Goal: Information Seeking & Learning: Understand process/instructions

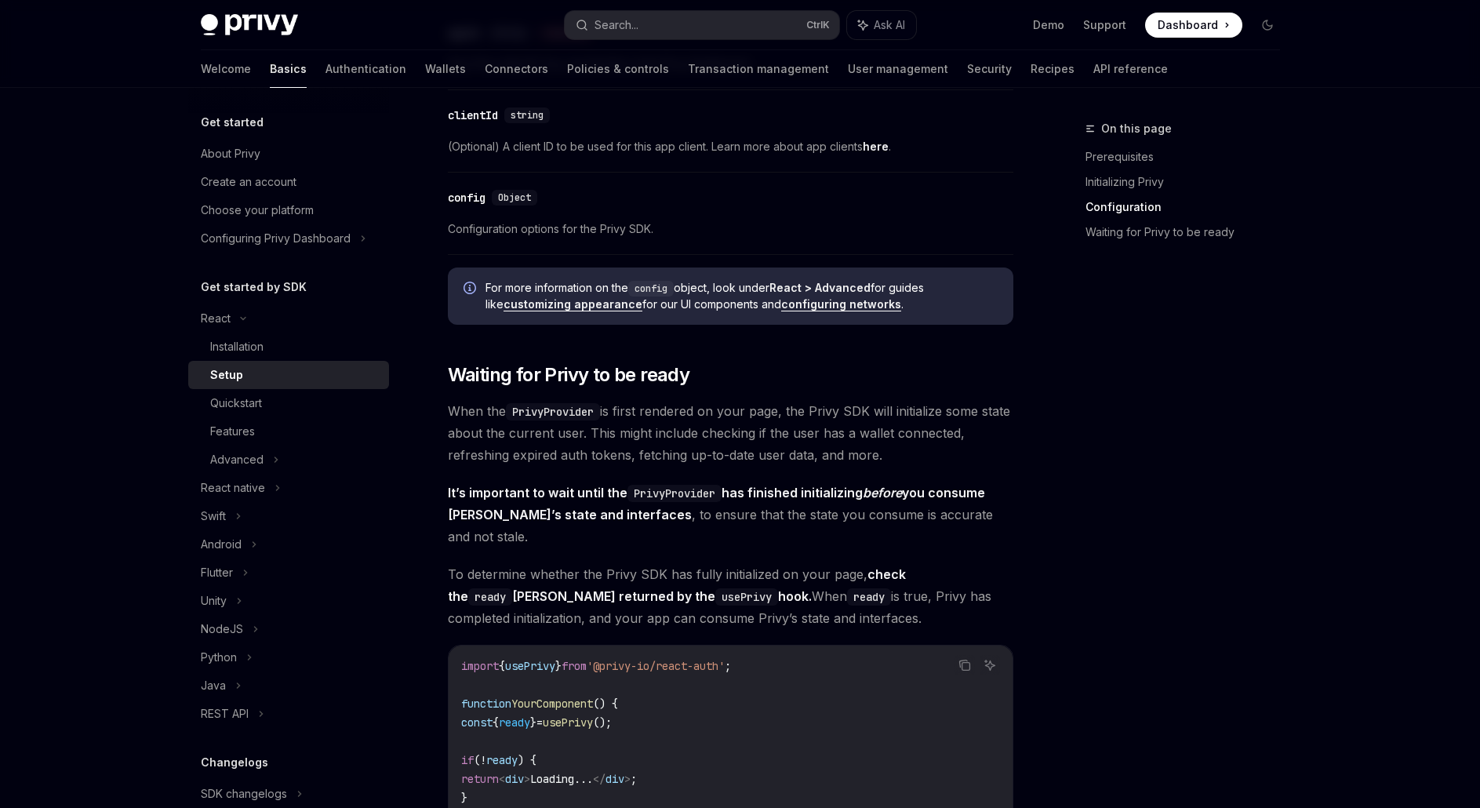
scroll to position [1255, 0]
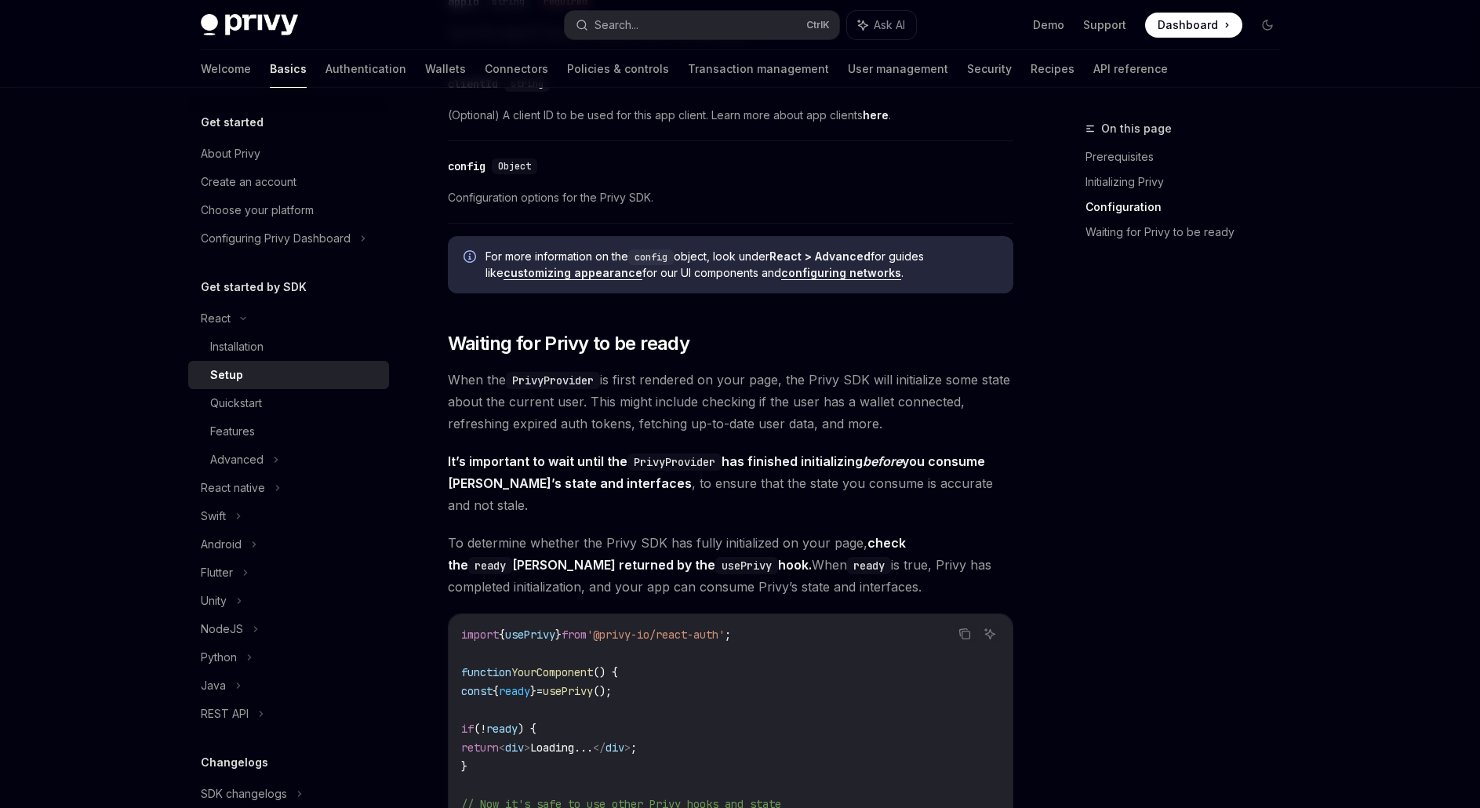
click at [679, 404] on span "When the PrivyProvider is first rendered on your page, the Privy SDK will initi…" at bounding box center [731, 402] width 566 height 66
click at [899, 420] on span "When the PrivyProvider is first rendered on your page, the Privy SDK will initi…" at bounding box center [731, 402] width 566 height 66
click at [962, 424] on span "When the PrivyProvider is first rendered on your page, the Privy SDK will initi…" at bounding box center [731, 402] width 566 height 66
click at [925, 425] on span "When the PrivyProvider is first rendered on your page, the Privy SDK will initi…" at bounding box center [731, 402] width 566 height 66
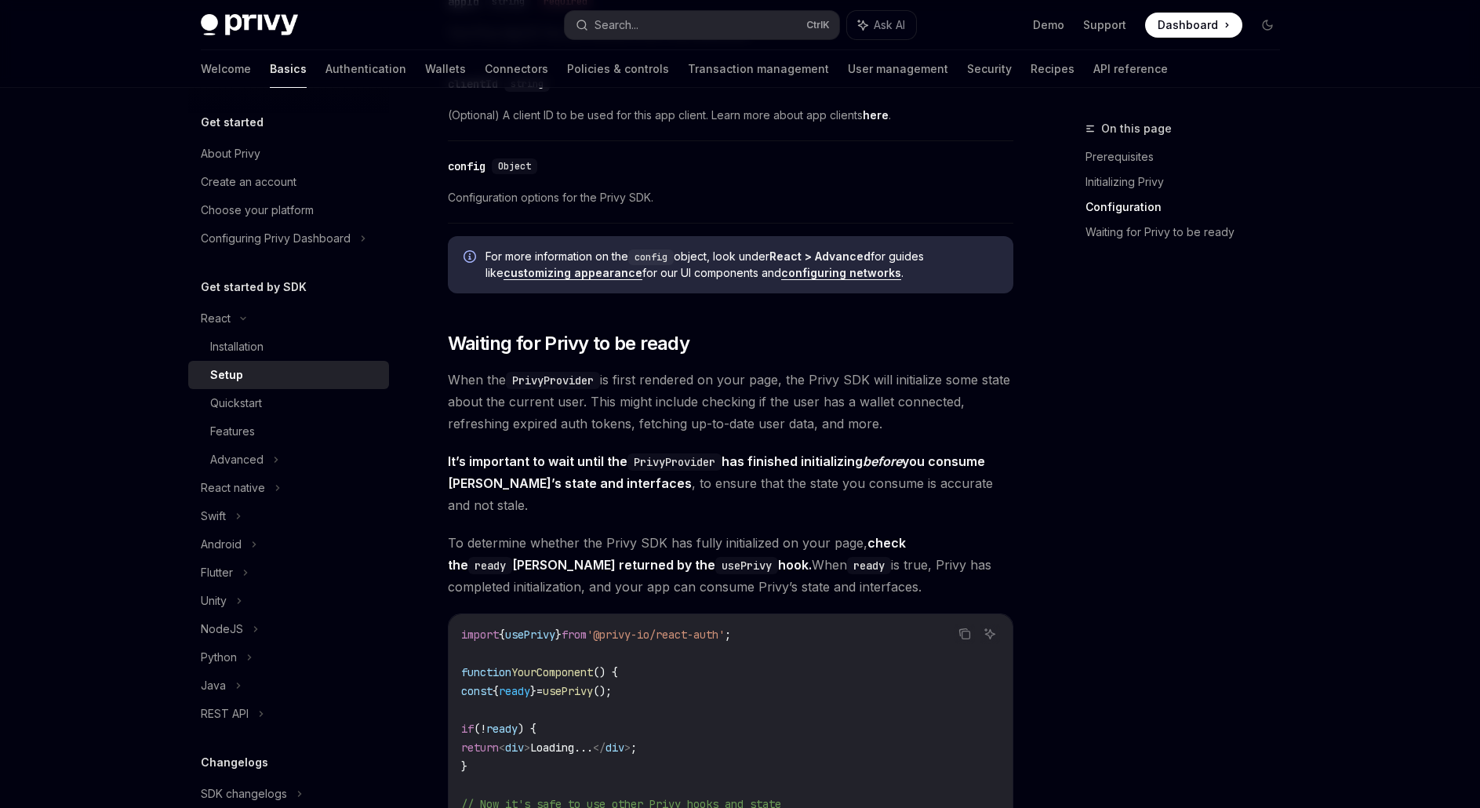
click at [925, 425] on span "When the PrivyProvider is first rendered on your page, the Privy SDK will initi…" at bounding box center [731, 402] width 566 height 66
click at [664, 485] on span "It’s important to wait until the PrivyProvider has finished initializing before…" at bounding box center [731, 483] width 566 height 66
click at [638, 491] on span "It’s important to wait until the PrivyProvider has finished initializing before…" at bounding box center [731, 483] width 566 height 66
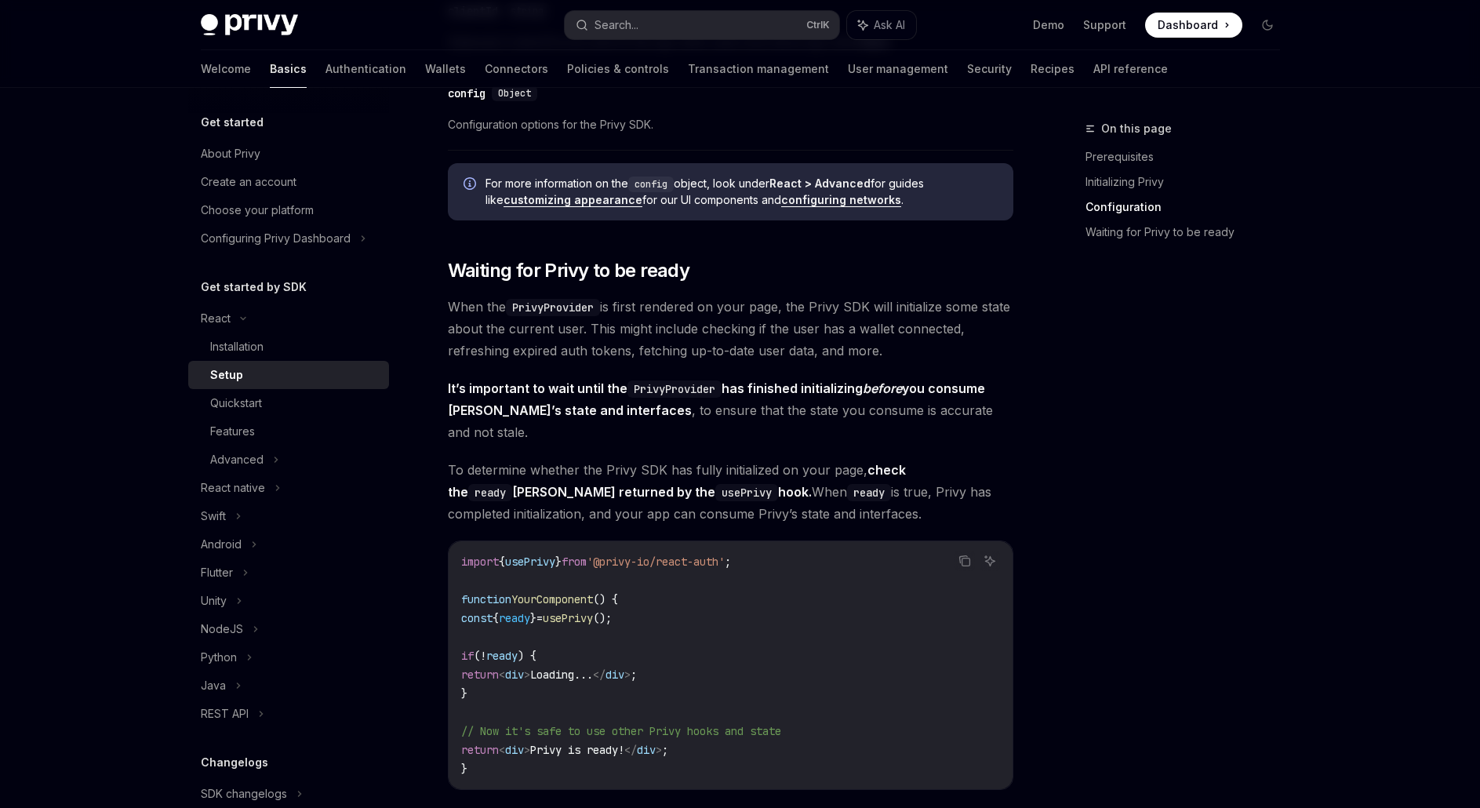
scroll to position [1334, 0]
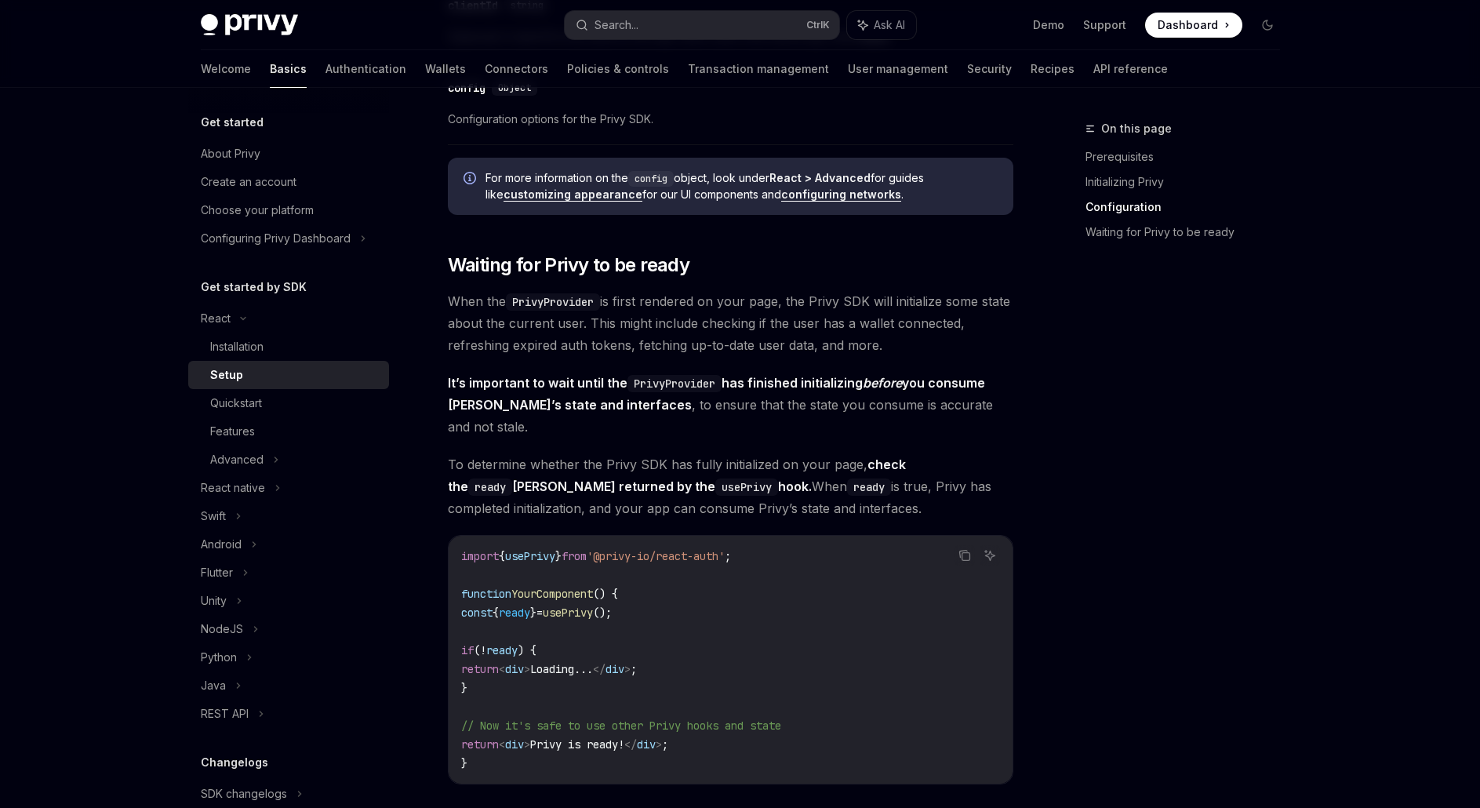
click at [853, 480] on span "To determine whether the Privy SDK has fully initialized on your page, check th…" at bounding box center [731, 486] width 566 height 66
click at [926, 491] on span "To determine whether the Privy SDK has fully initialized on your page, check th…" at bounding box center [731, 486] width 566 height 66
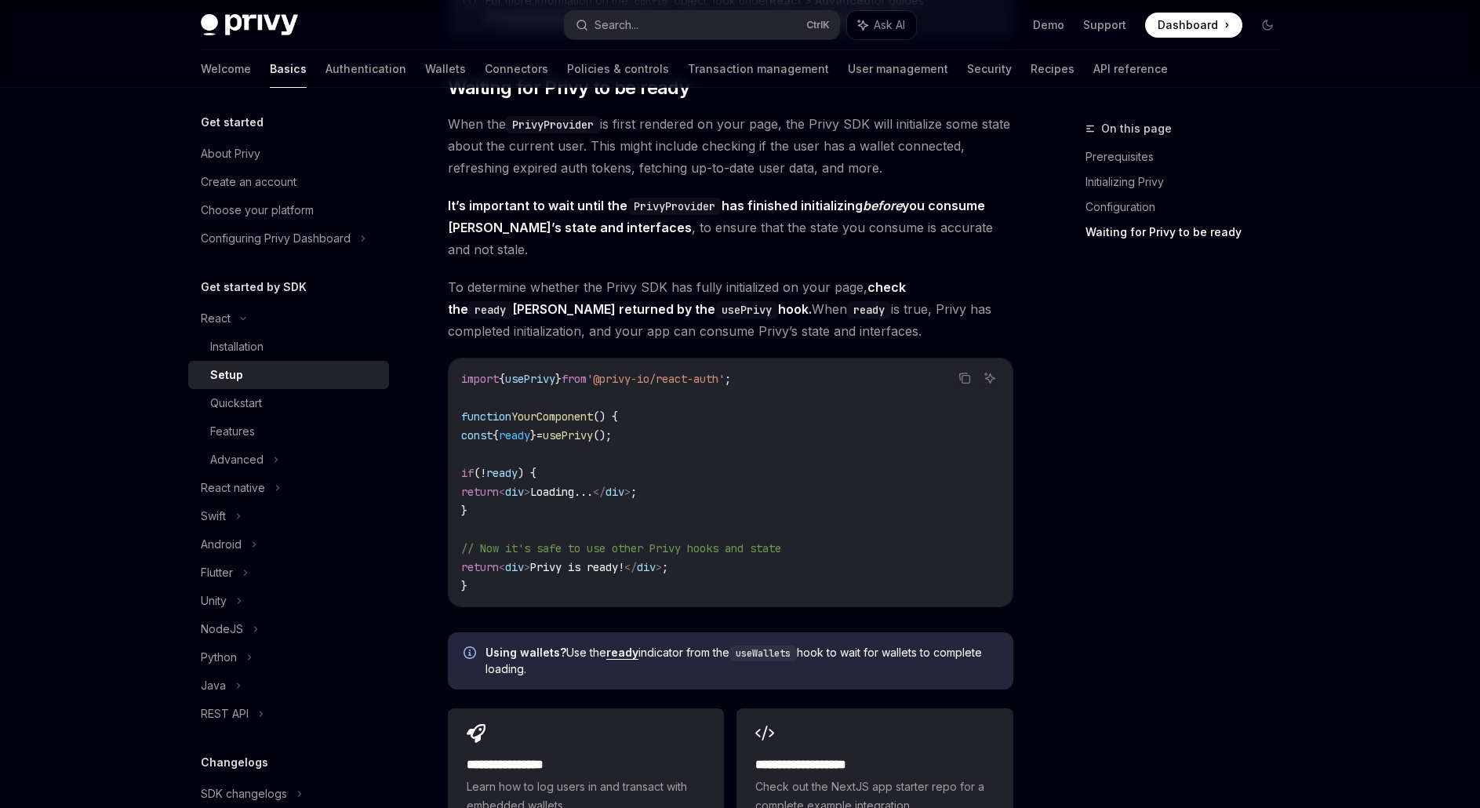
scroll to position [1569, 0]
